Goal: Task Accomplishment & Management: Complete application form

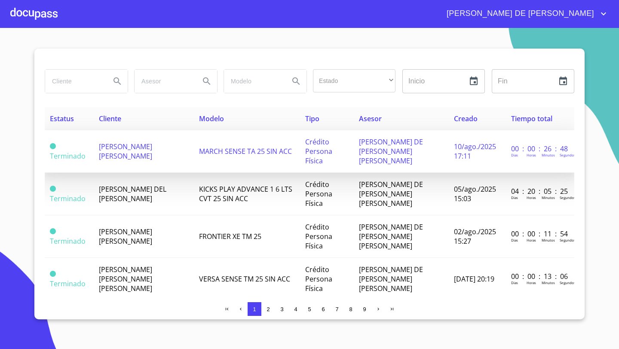
click at [145, 145] on span "[PERSON_NAME] [PERSON_NAME]" at bounding box center [125, 151] width 53 height 19
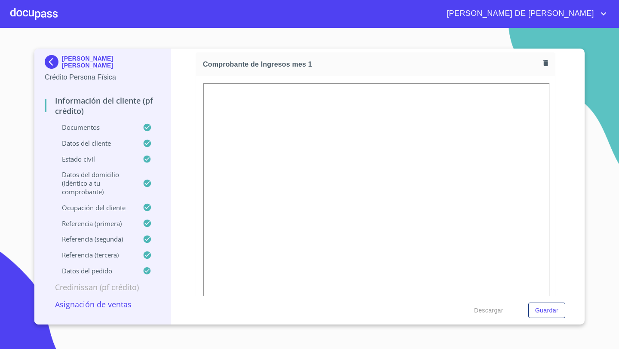
scroll to position [860, 0]
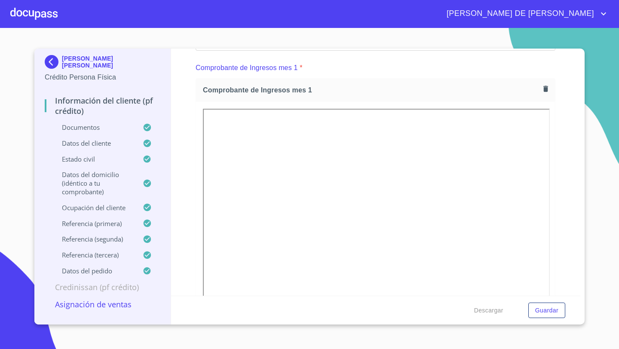
click at [546, 92] on icon "button" at bounding box center [546, 89] width 8 height 8
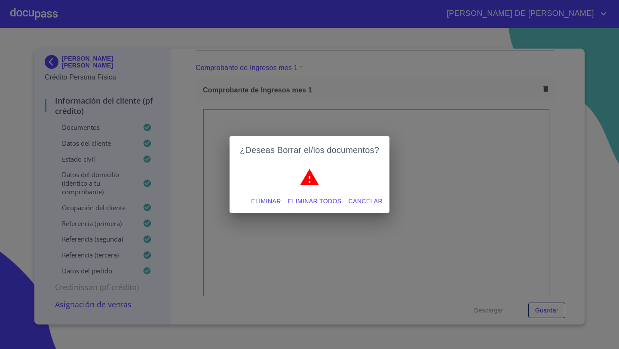
click at [265, 200] on span "Eliminar" at bounding box center [266, 201] width 30 height 11
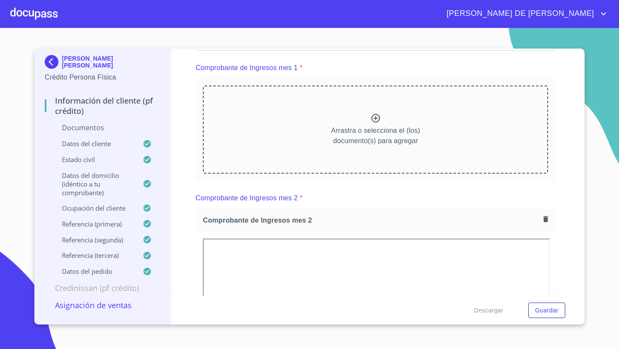
click at [364, 127] on p "Arrastra o selecciona el (los) documento(s) para agregar" at bounding box center [375, 136] width 89 height 21
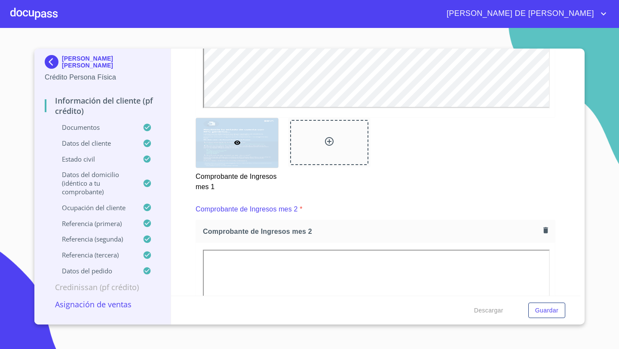
scroll to position [1127, 0]
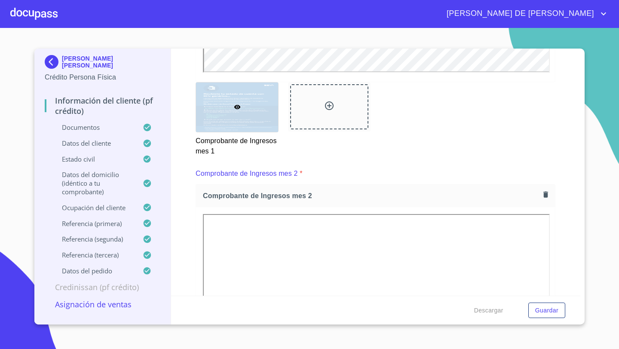
click at [545, 191] on icon "button" at bounding box center [546, 195] width 8 height 8
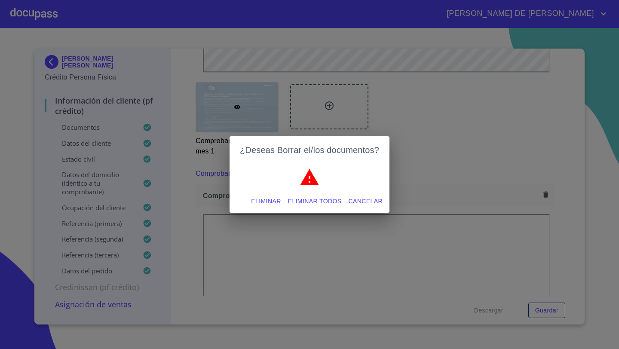
click at [267, 200] on span "Eliminar" at bounding box center [266, 201] width 30 height 11
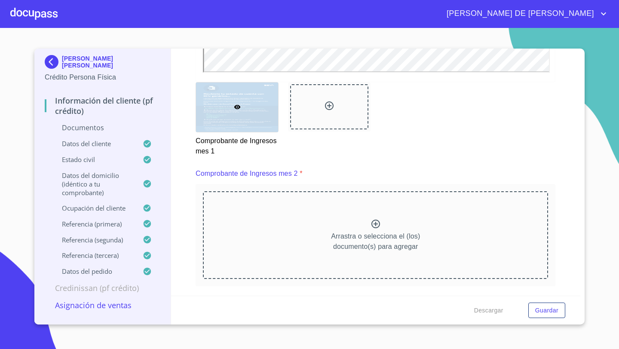
click at [361, 225] on div "Arrastra o selecciona el (los) documento(s) para agregar" at bounding box center [375, 235] width 345 height 88
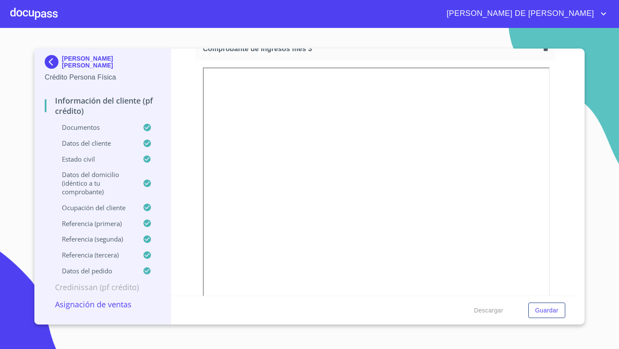
scroll to position [1619, 0]
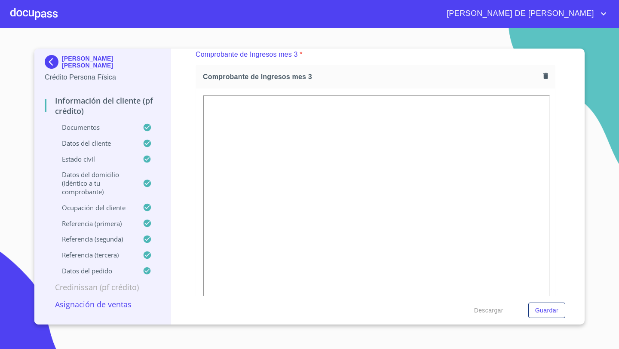
click at [549, 75] on icon "button" at bounding box center [546, 76] width 8 height 8
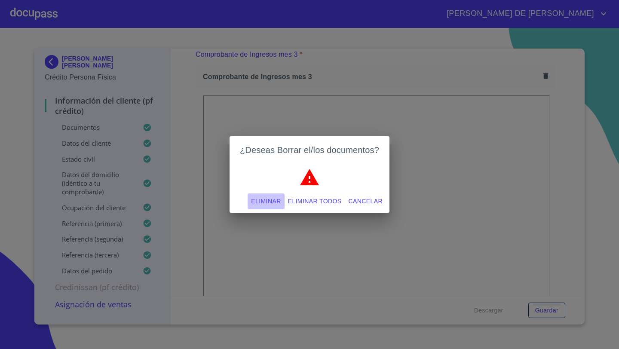
click at [264, 197] on span "Eliminar" at bounding box center [266, 201] width 30 height 11
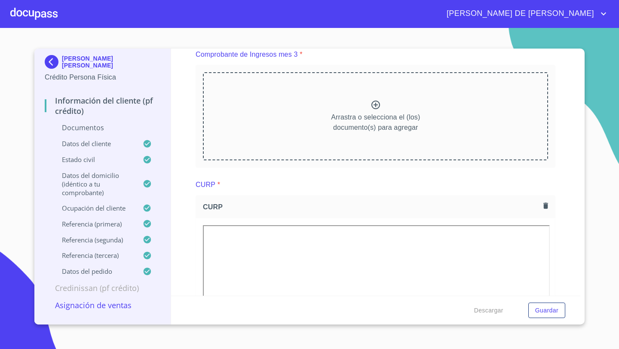
click at [389, 106] on div "Arrastra o selecciona el (los) documento(s) para agregar" at bounding box center [375, 116] width 345 height 88
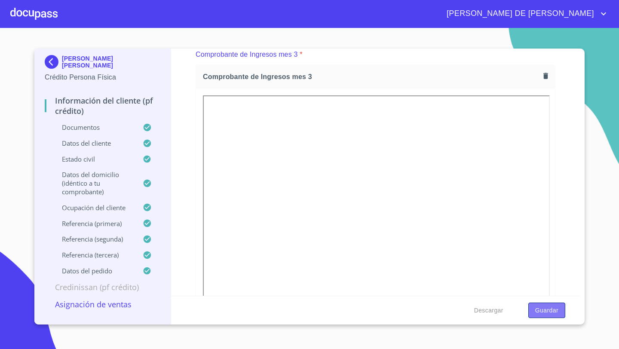
click at [539, 309] on span "Guardar" at bounding box center [547, 310] width 23 height 11
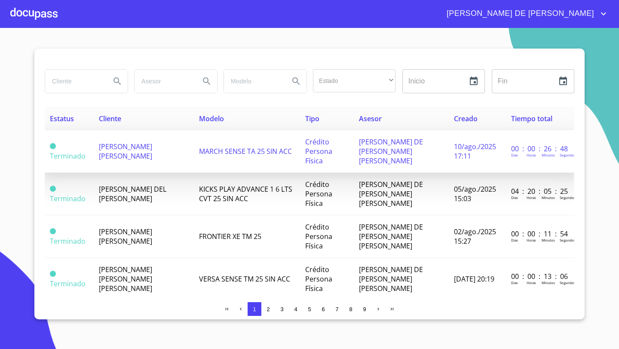
click at [123, 151] on span "[PERSON_NAME] [PERSON_NAME]" at bounding box center [125, 151] width 53 height 19
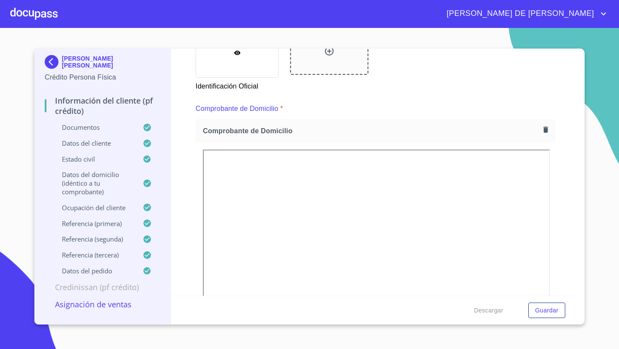
scroll to position [435, 0]
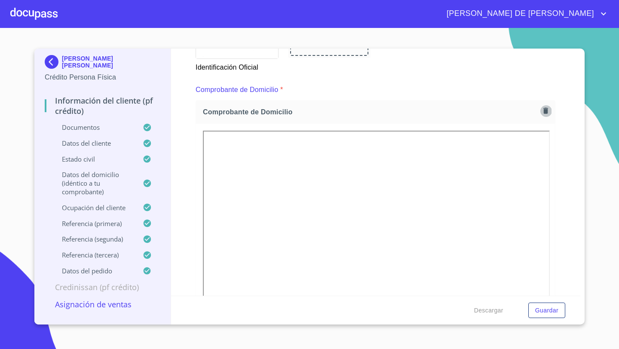
click at [545, 111] on icon "button" at bounding box center [546, 111] width 5 height 6
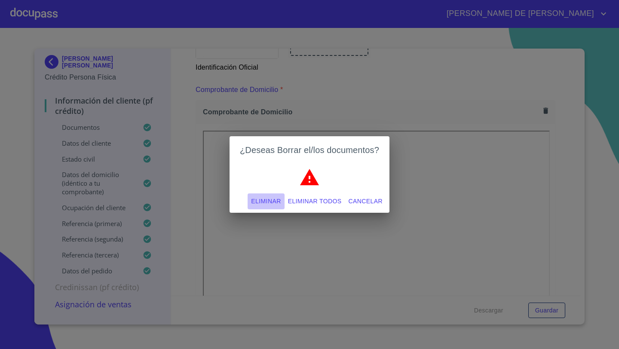
click at [259, 202] on span "Eliminar" at bounding box center [266, 201] width 30 height 11
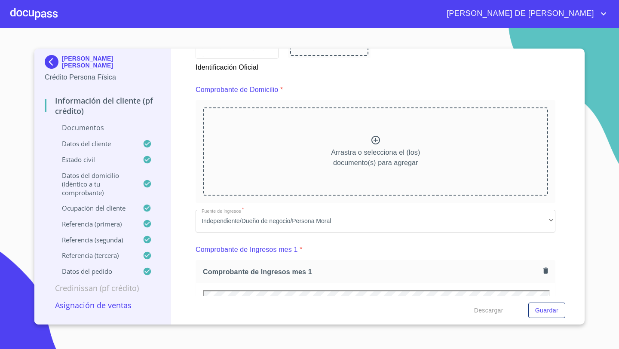
click at [377, 137] on icon at bounding box center [376, 140] width 10 height 10
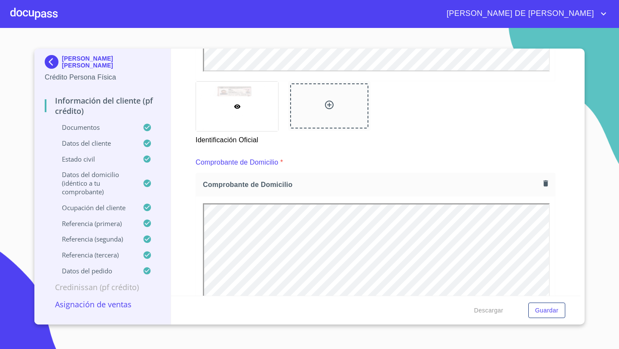
scroll to position [351, 0]
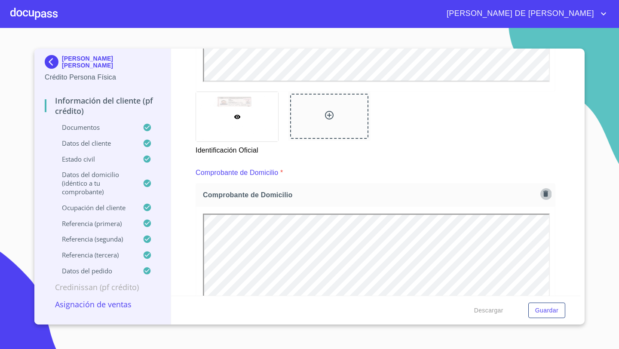
click at [546, 194] on icon "button" at bounding box center [546, 194] width 5 height 6
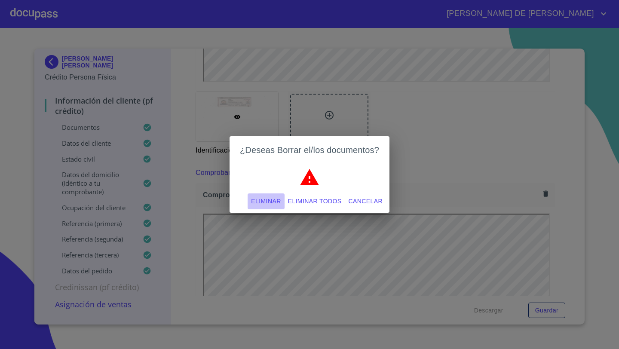
click at [278, 201] on span "Eliminar" at bounding box center [266, 201] width 30 height 11
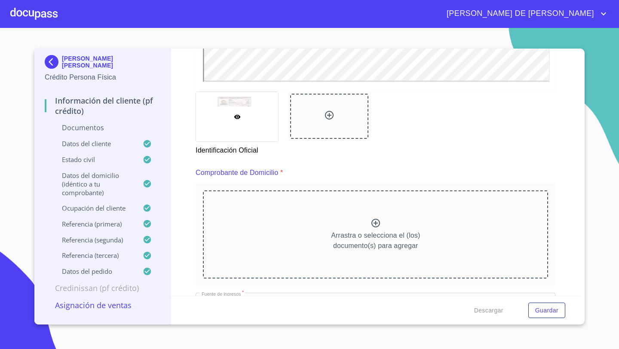
click at [345, 234] on p "Arrastra o selecciona el (los) documento(s) para agregar" at bounding box center [375, 241] width 89 height 21
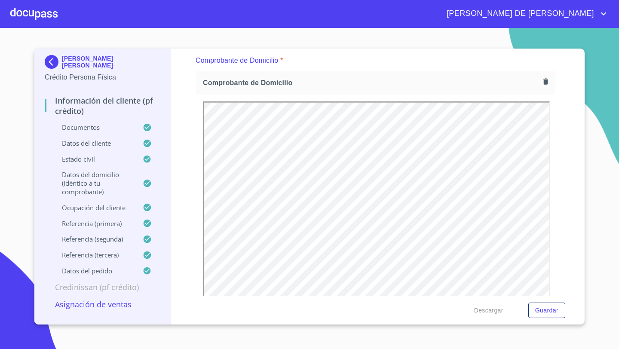
scroll to position [468, 0]
click at [546, 79] on icon "button" at bounding box center [546, 77] width 5 height 6
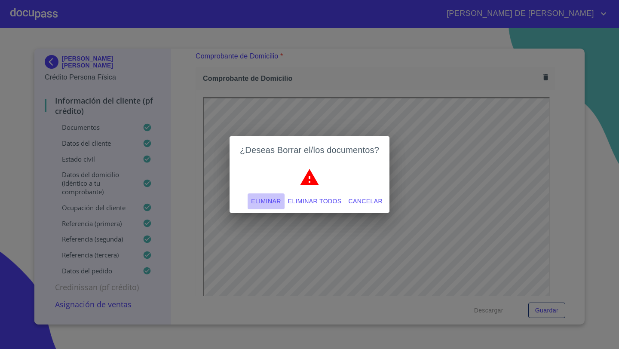
click at [272, 199] on span "Eliminar" at bounding box center [266, 201] width 30 height 11
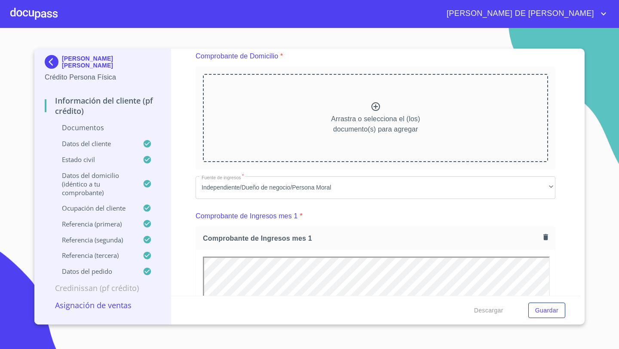
click at [273, 139] on div "Arrastra o selecciona el (los) documento(s) para agregar" at bounding box center [375, 118] width 345 height 88
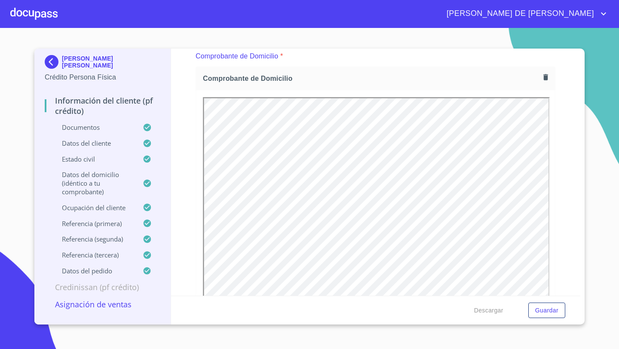
scroll to position [0, 0]
click at [547, 77] on icon "button" at bounding box center [546, 77] width 5 height 6
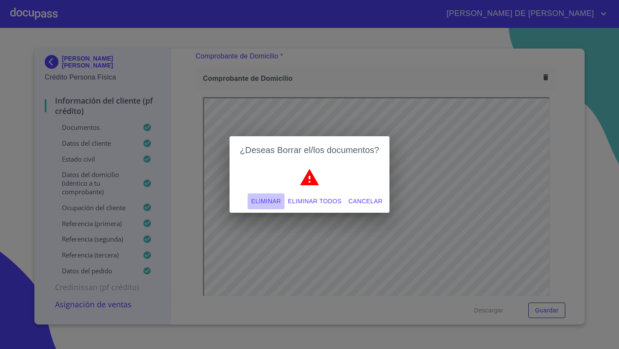
click at [255, 202] on span "Eliminar" at bounding box center [266, 201] width 30 height 11
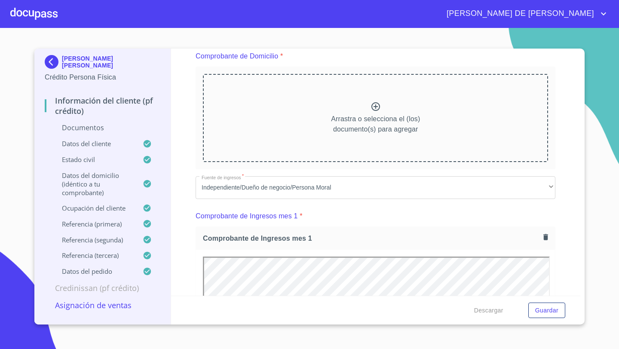
click at [386, 110] on div "Arrastra o selecciona el (los) documento(s) para agregar" at bounding box center [375, 118] width 345 height 88
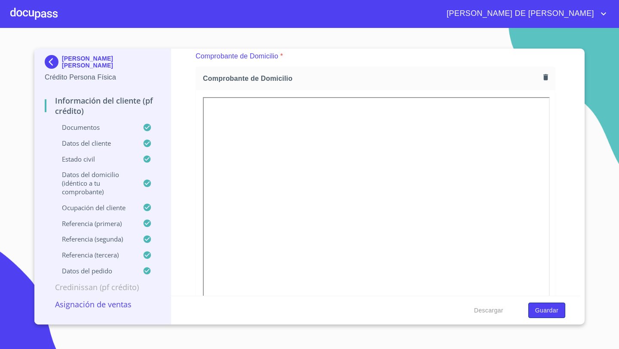
click at [550, 312] on span "Guardar" at bounding box center [547, 310] width 23 height 11
